Goal: Task Accomplishment & Management: Manage account settings

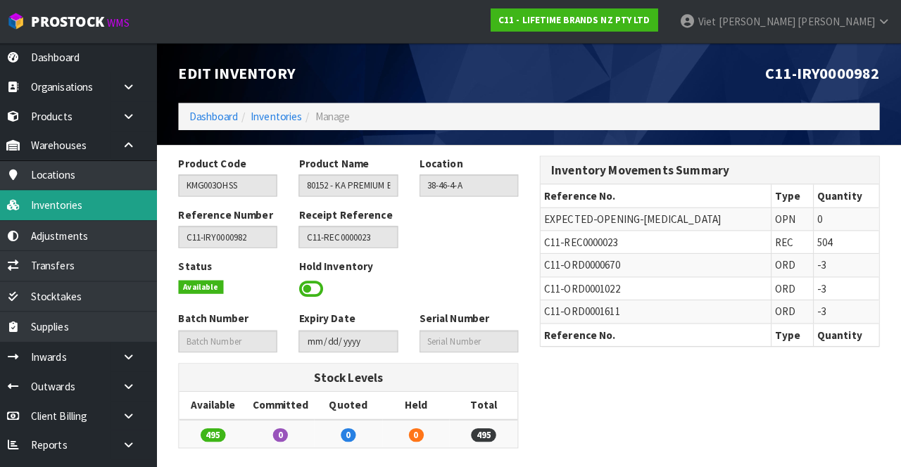
click at [73, 208] on link "Inventories" at bounding box center [84, 201] width 169 height 29
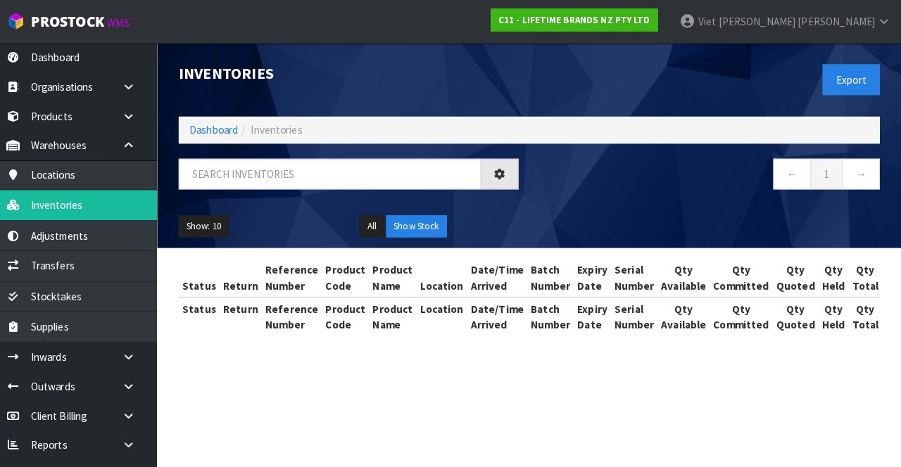
click at [562, 7] on link "Viet [PERSON_NAME]" at bounding box center [786, 21] width 229 height 42
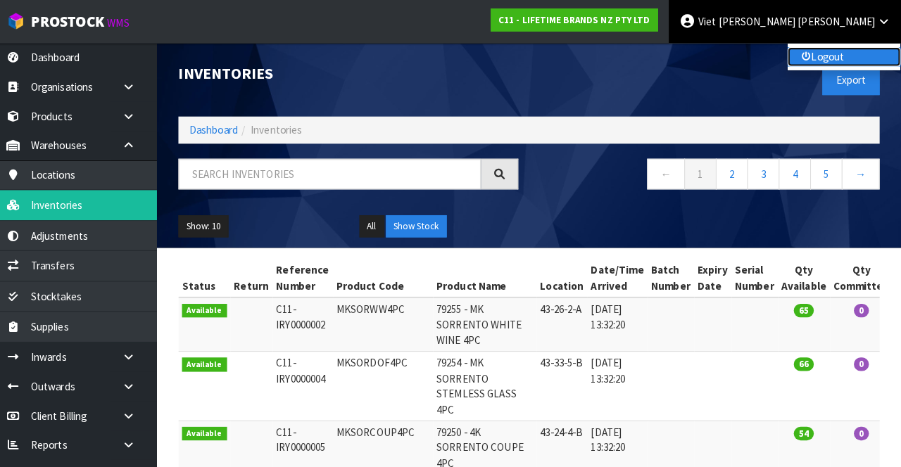
click at [562, 56] on link "Logout" at bounding box center [844, 55] width 111 height 19
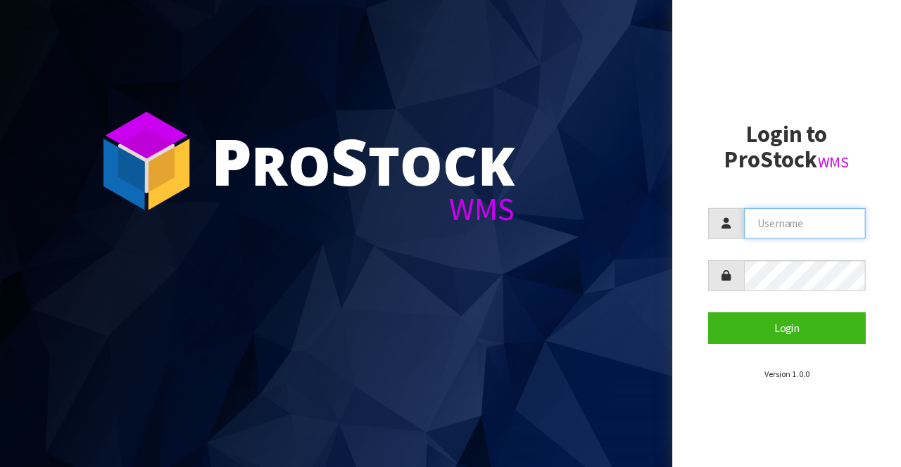
click at [795, 215] on input "text" at bounding box center [806, 220] width 120 height 30
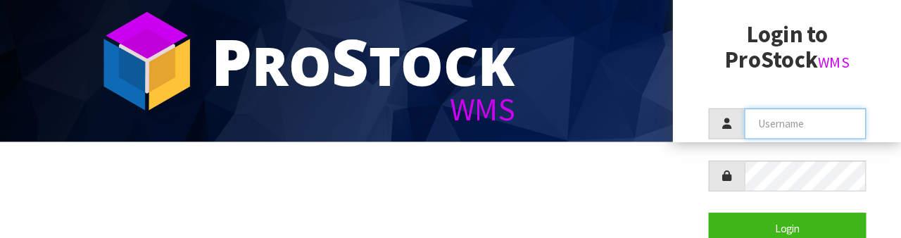
scroll to position [99, 0]
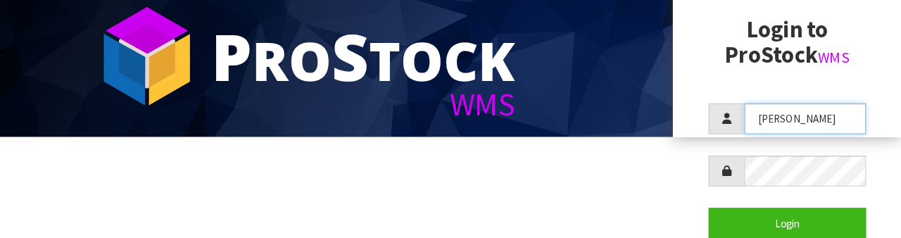
type input "Raj"
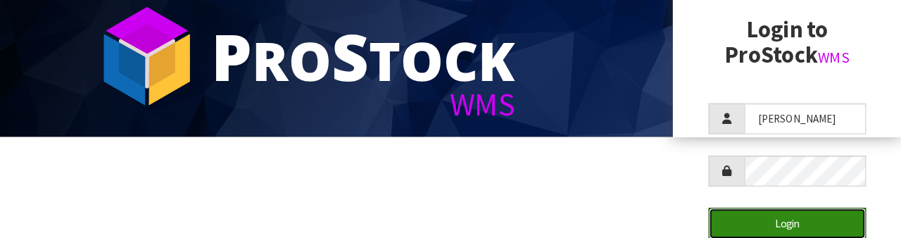
click at [793, 229] on button "Login" at bounding box center [788, 223] width 155 height 30
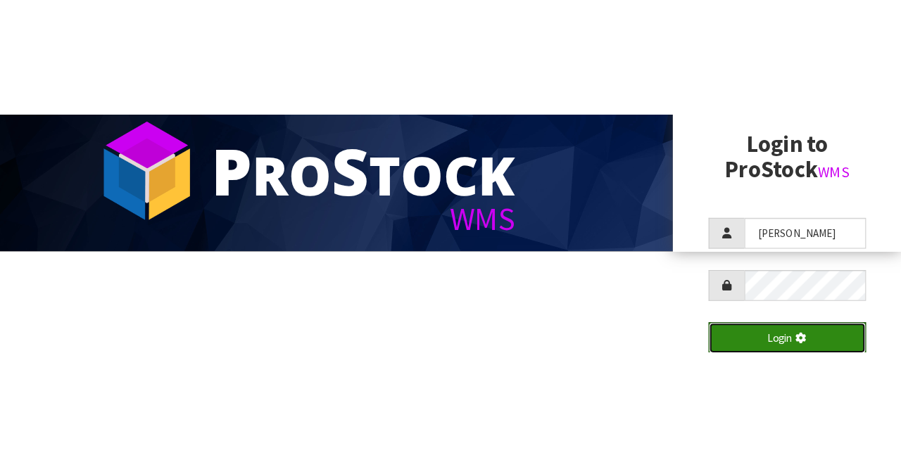
scroll to position [0, 0]
